Goal: Transaction & Acquisition: Book appointment/travel/reservation

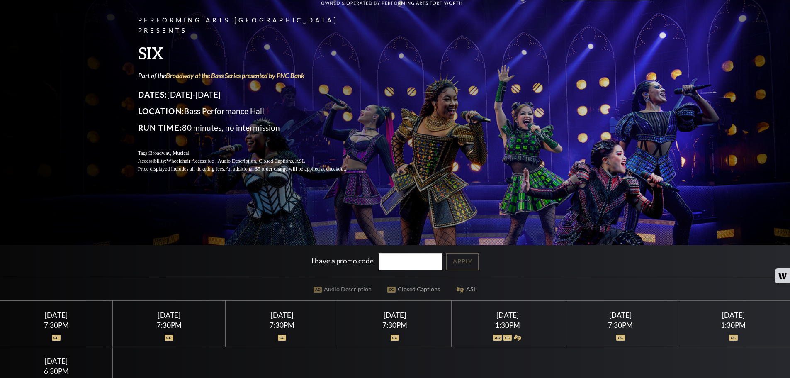
scroll to position [83, 0]
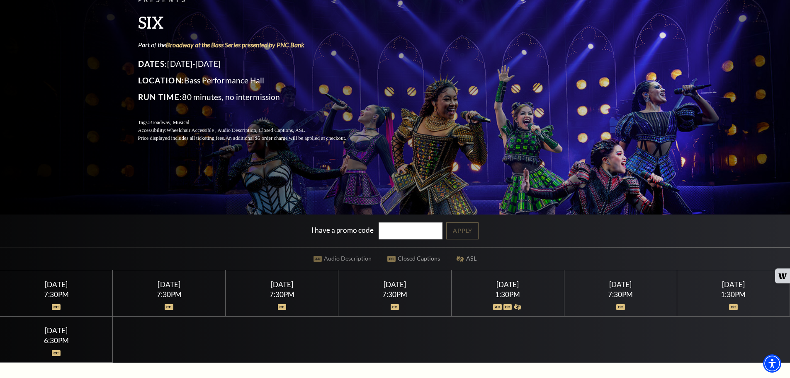
click at [275, 309] on div "[DATE] 7:30PM" at bounding box center [282, 293] width 113 height 46
click at [400, 307] on div "[DATE] 7:30PM" at bounding box center [394, 293] width 113 height 46
click at [572, 308] on div "[DATE] 7:30PM" at bounding box center [621, 293] width 113 height 46
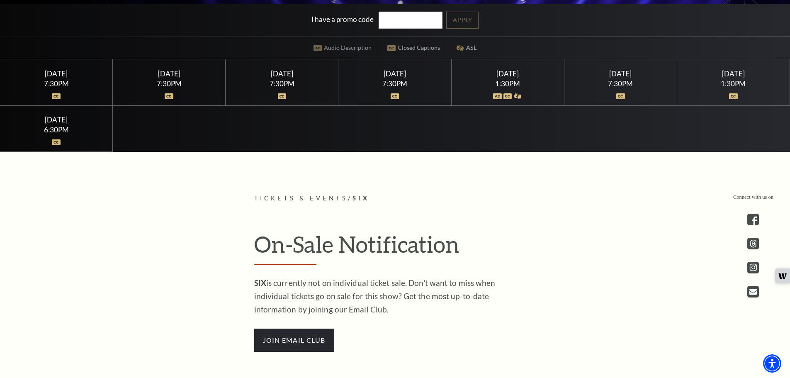
scroll to position [332, 0]
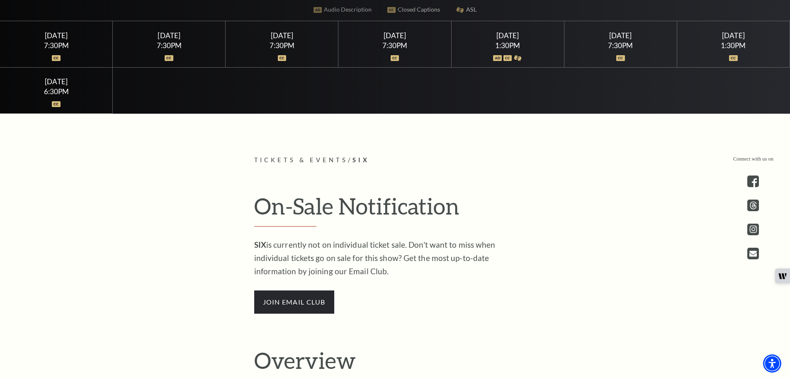
click at [317, 248] on p "SIX is currently not on individual ticket sale. Don't want to miss when individ…" at bounding box center [389, 258] width 270 height 40
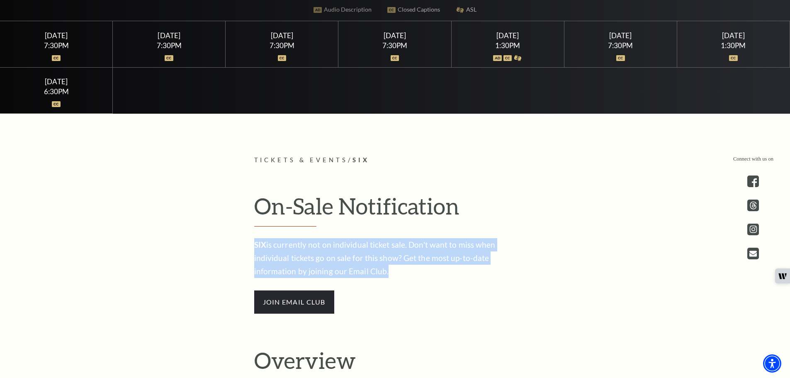
click at [317, 248] on p "SIX is currently not on individual ticket sale. Don't want to miss when individ…" at bounding box center [389, 258] width 270 height 40
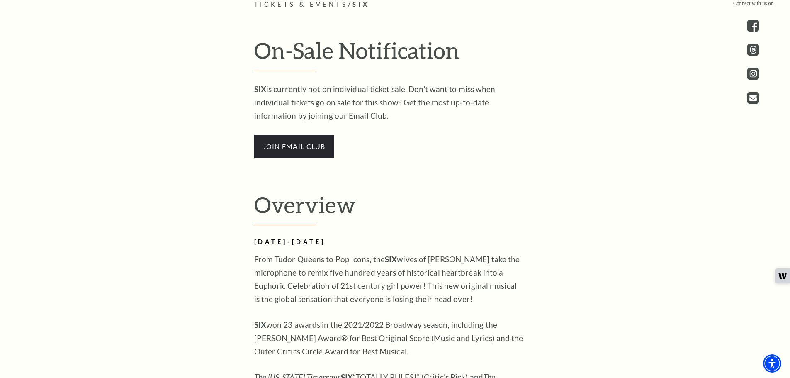
scroll to position [539, 0]
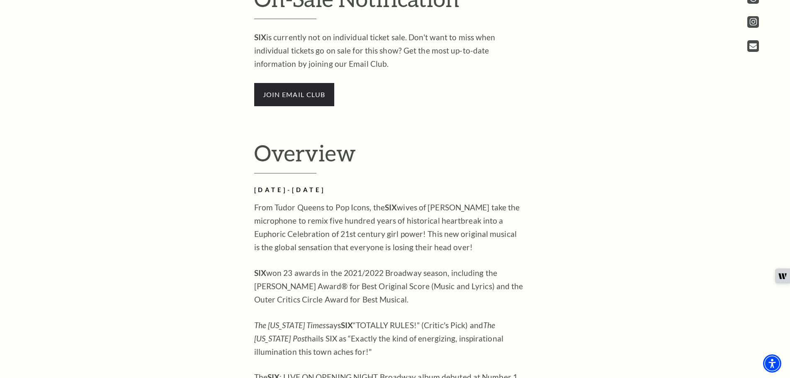
click at [359, 240] on p "From Tudor Queens to Pop Icons, the SIX wives of [PERSON_NAME] take the microph…" at bounding box center [389, 227] width 270 height 53
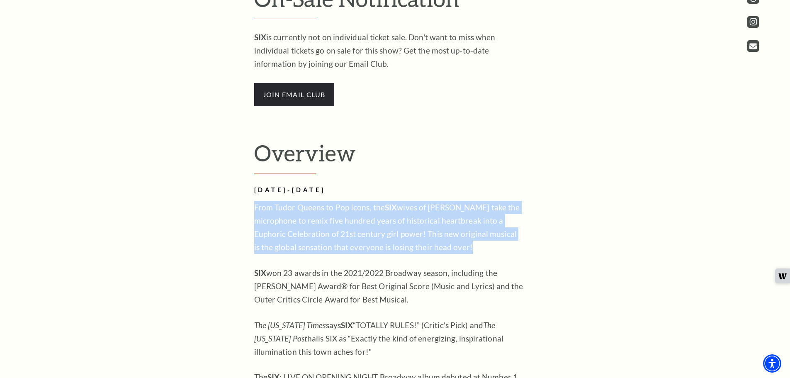
click at [359, 240] on p "From Tudor Queens to Pop Icons, the SIX wives of [PERSON_NAME] take the microph…" at bounding box center [389, 227] width 270 height 53
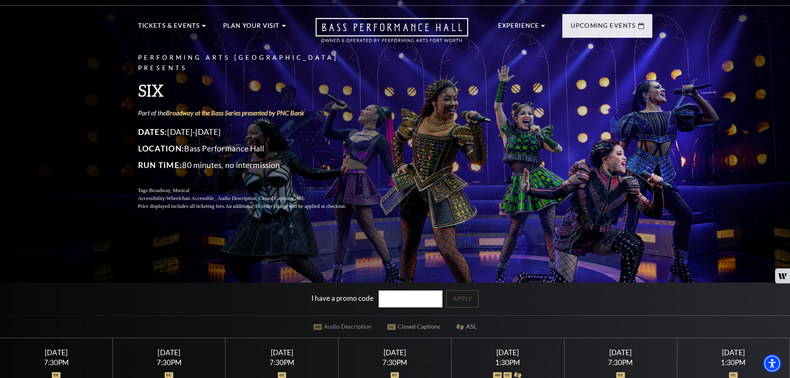
scroll to position [0, 0]
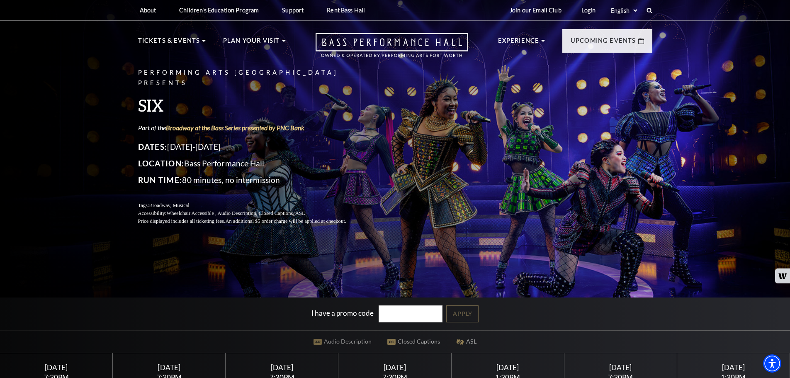
click at [239, 180] on p "Run Time: 80 minutes, no intermission" at bounding box center [252, 179] width 228 height 13
click at [301, 187] on div "Performing Arts Fort Worth Presents SIX Part of the Broadway at the Bass Series…" at bounding box center [252, 146] width 228 height 174
